Goal: Find specific page/section: Find specific page/section

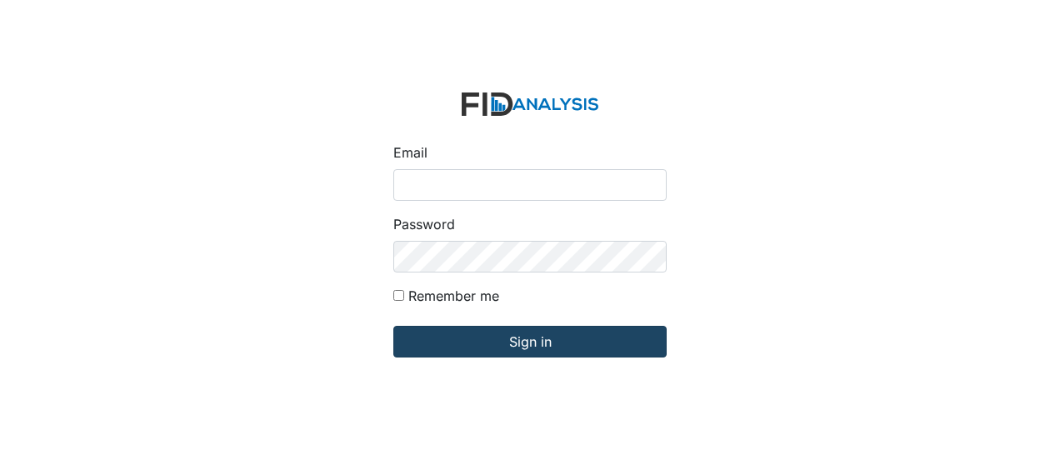
type input "[EMAIL_ADDRESS][DOMAIN_NAME]"
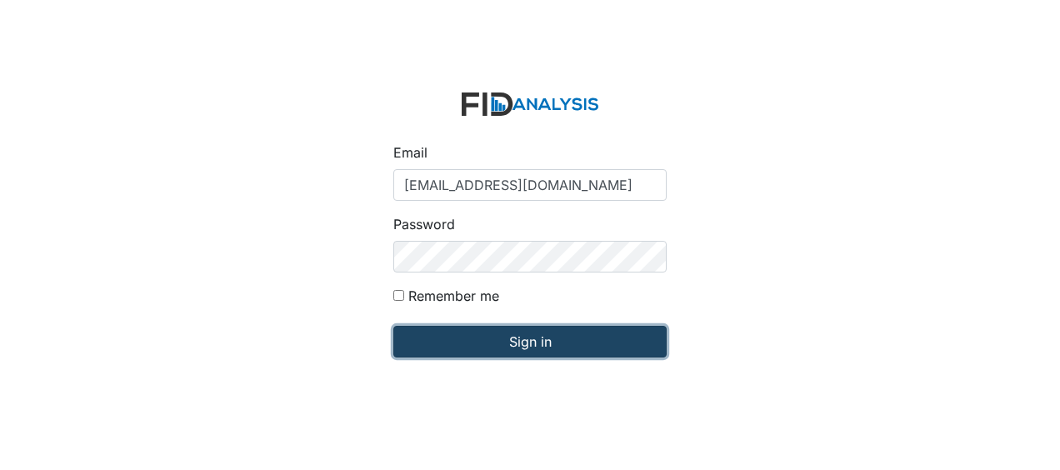
click at [485, 351] on input "Sign in" at bounding box center [529, 342] width 273 height 32
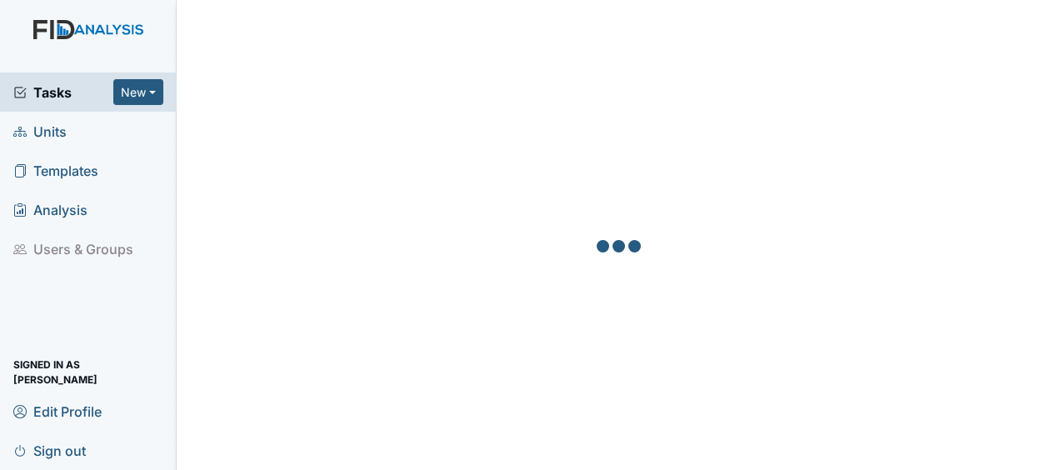
click at [68, 135] on link "Units" at bounding box center [88, 131] width 177 height 39
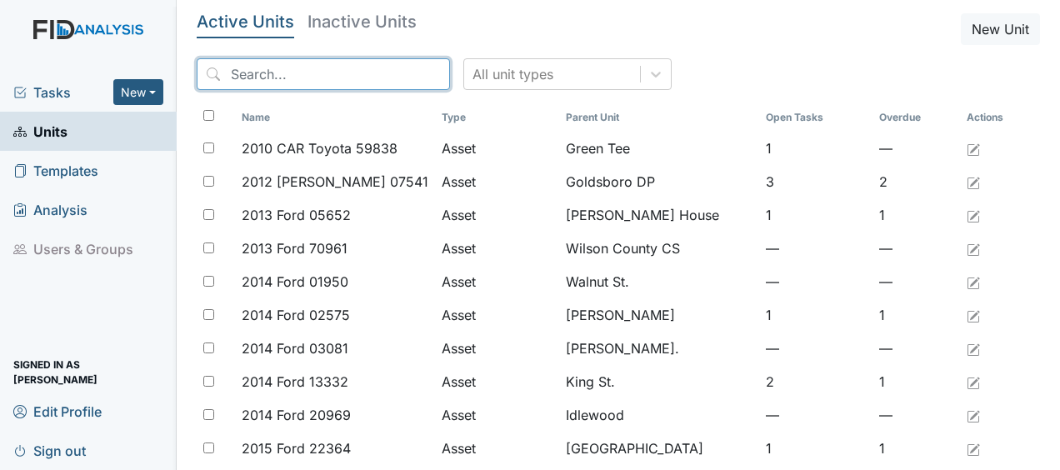
click at [228, 82] on input "search" at bounding box center [323, 74] width 253 height 32
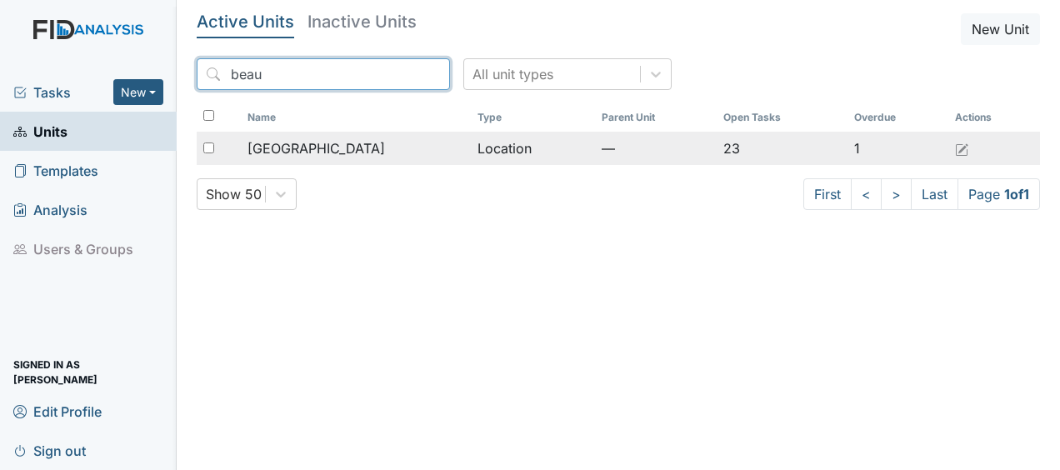
type input "beau"
click at [300, 151] on span "Beaufort Heights" at bounding box center [315, 148] width 137 height 20
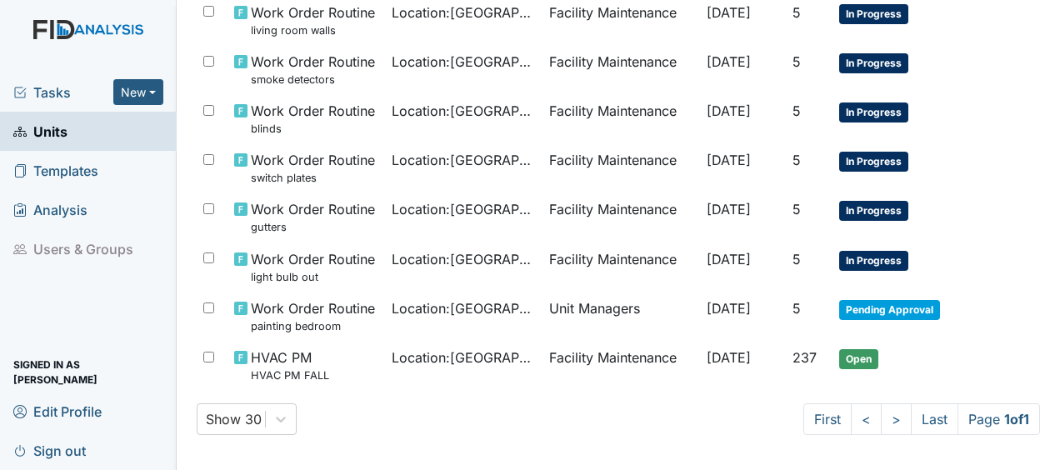
scroll to position [918, 0]
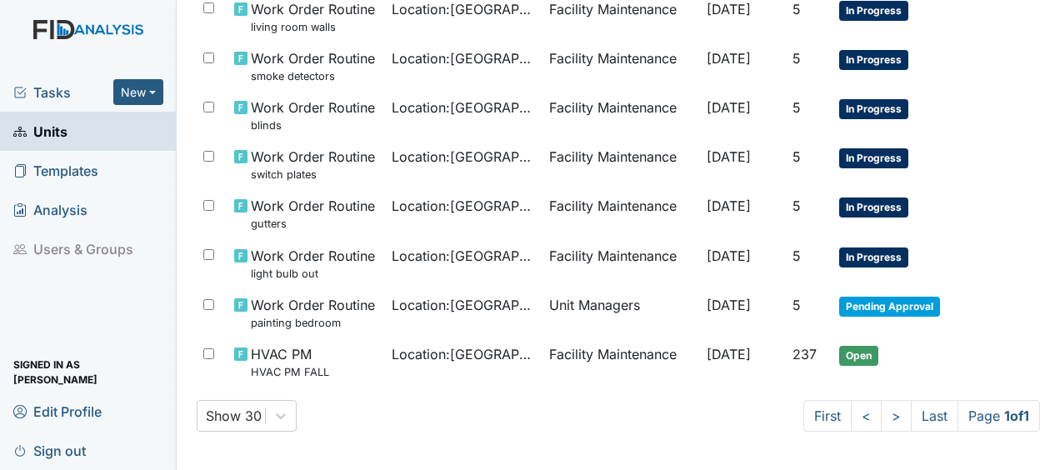
drag, startPoint x: 378, startPoint y: 292, endPoint x: 137, endPoint y: 296, distance: 241.7
click at [137, 296] on div "Tasks New Form Inspection Document Bundle Units Templates Analysis Users & Grou…" at bounding box center [530, 235] width 1060 height 470
click at [137, 296] on div "Tasks New Form Inspection Document Bundle Units Templates Analysis Users & Grou…" at bounding box center [88, 270] width 177 height 397
click at [406, 422] on div "Show 30 First < > Last Page 1 of 1" at bounding box center [618, 416] width 843 height 32
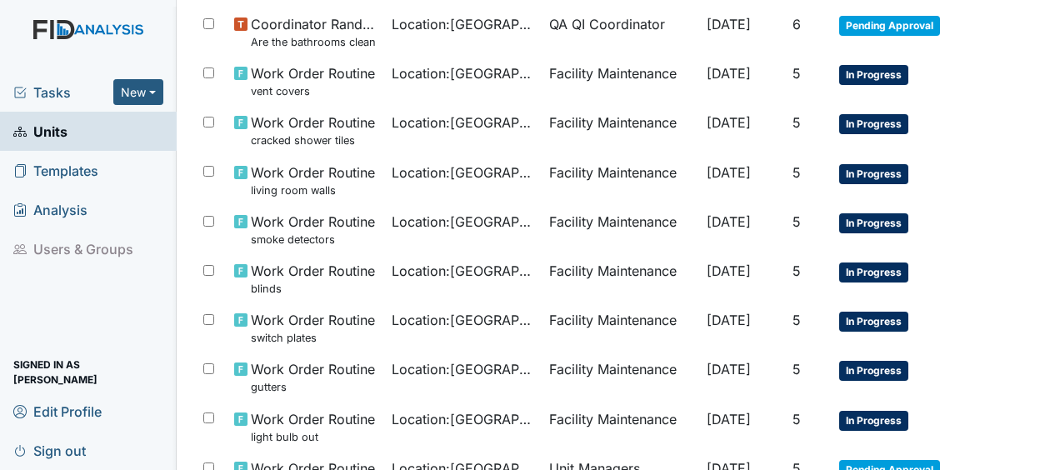
scroll to position [757, 0]
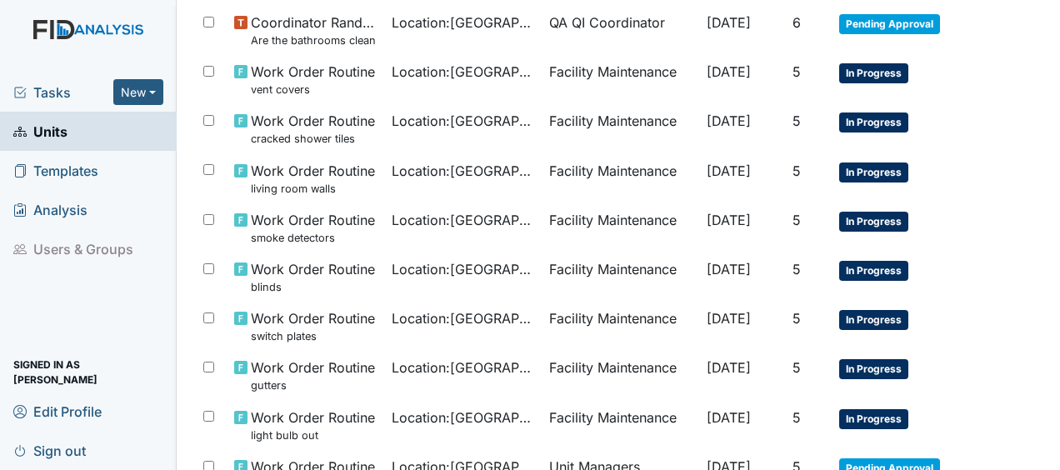
click at [147, 252] on li "Users & Groups" at bounding box center [88, 248] width 177 height 39
